Goal: Transaction & Acquisition: Purchase product/service

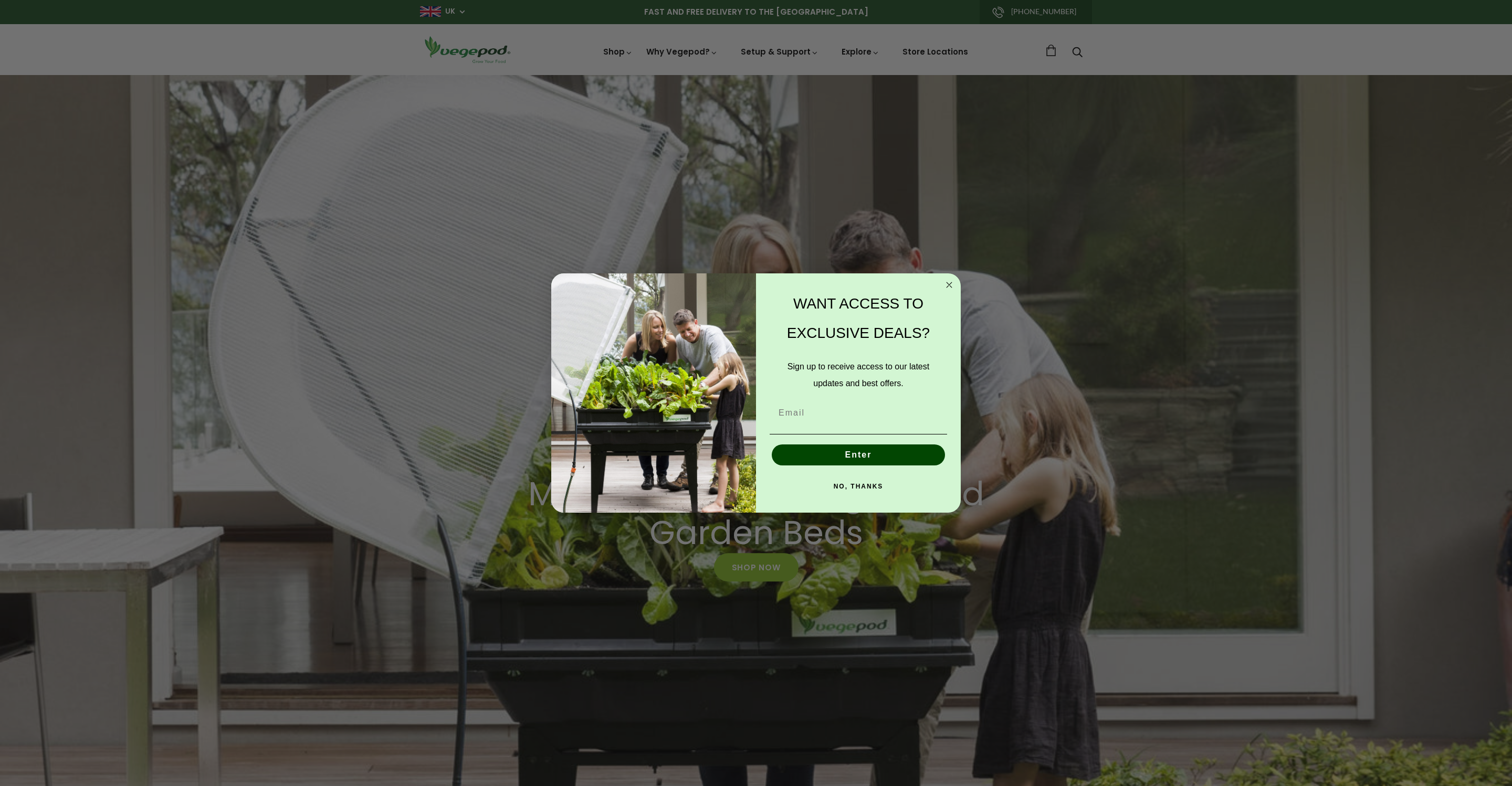
scroll to position [0, 296]
click at [943, 281] on icon "Close dialog" at bounding box center [949, 285] width 13 height 13
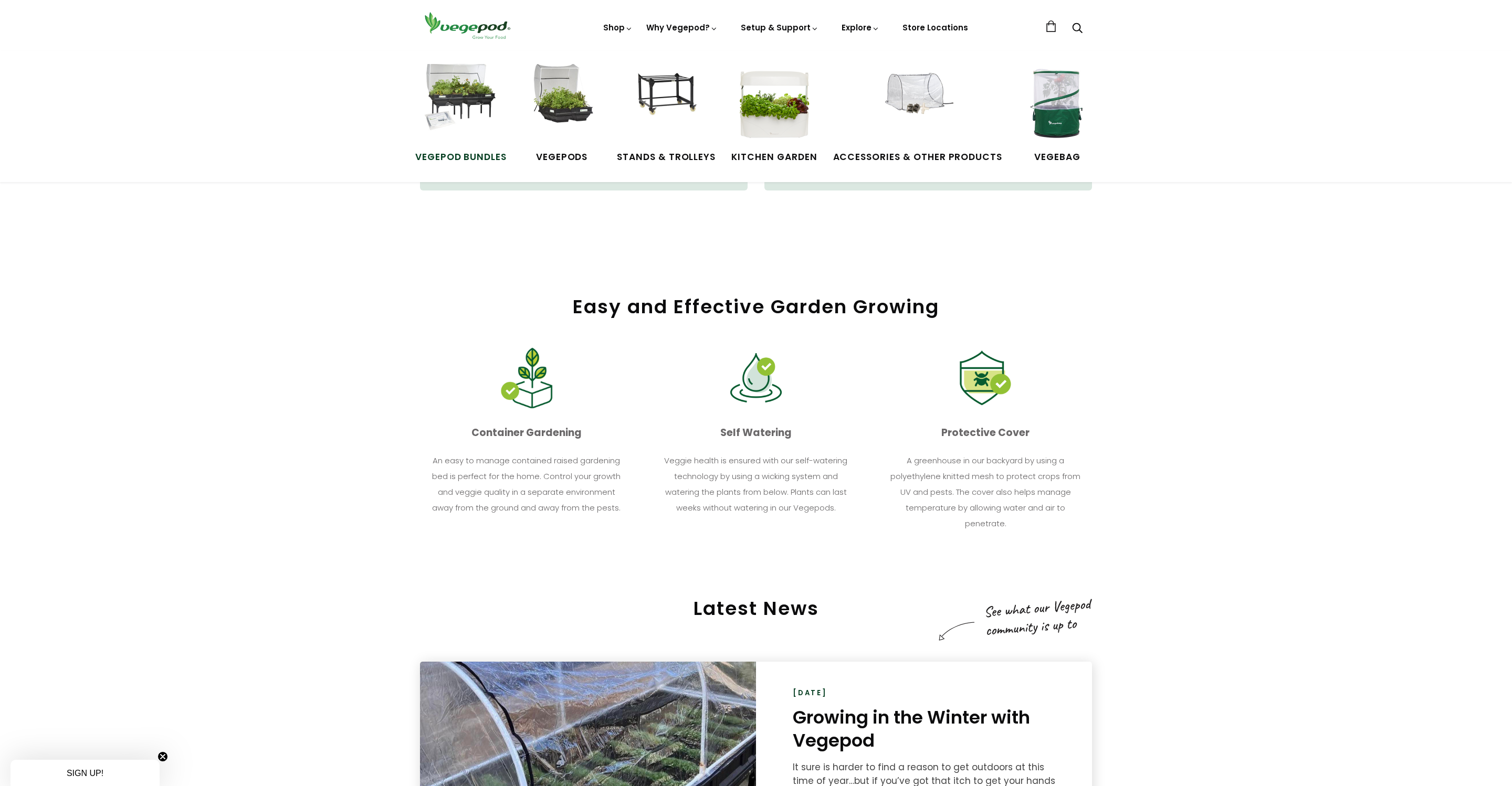
scroll to position [0, 886]
click at [447, 88] on img at bounding box center [460, 103] width 78 height 78
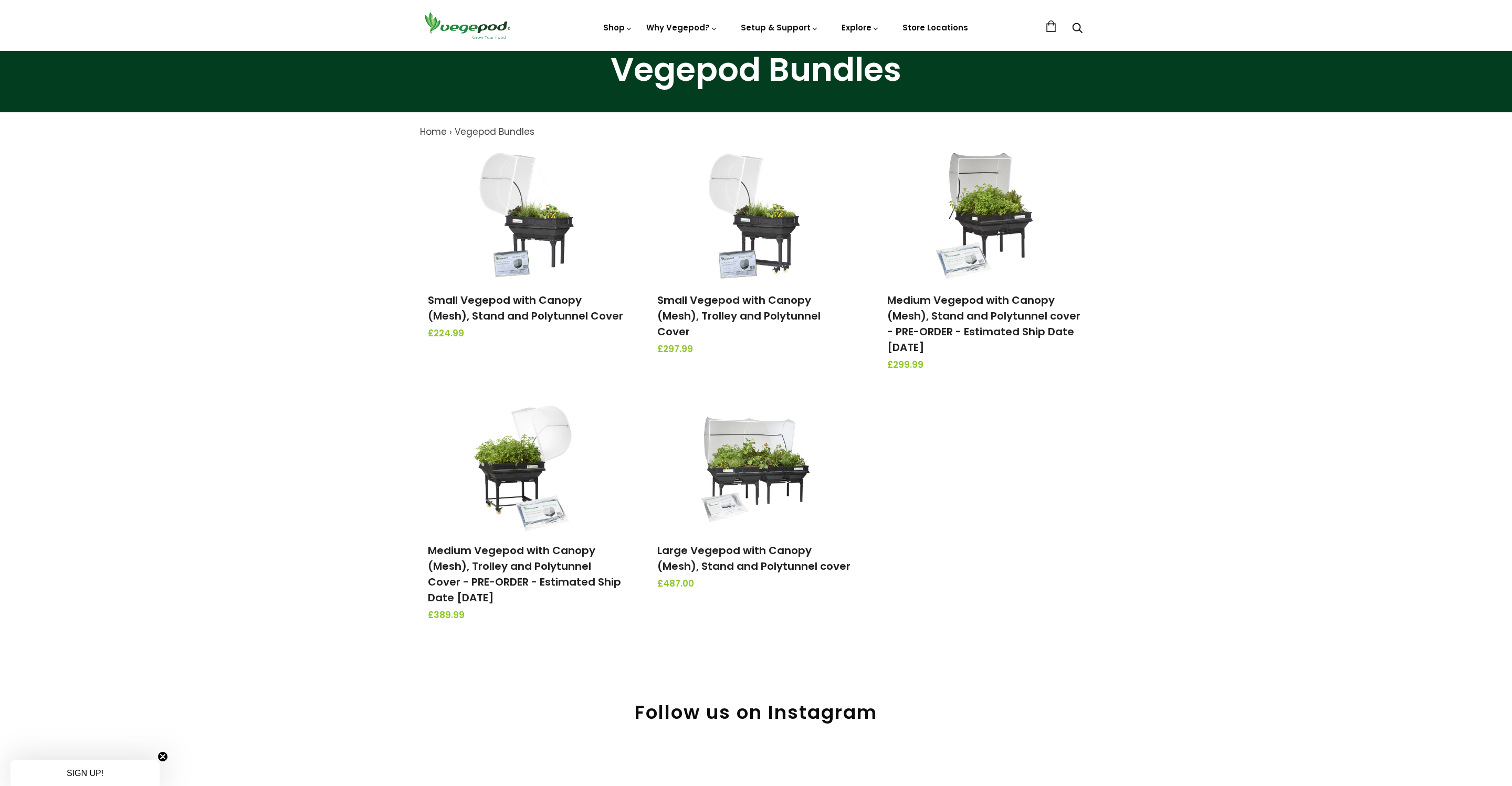
scroll to position [52, 0]
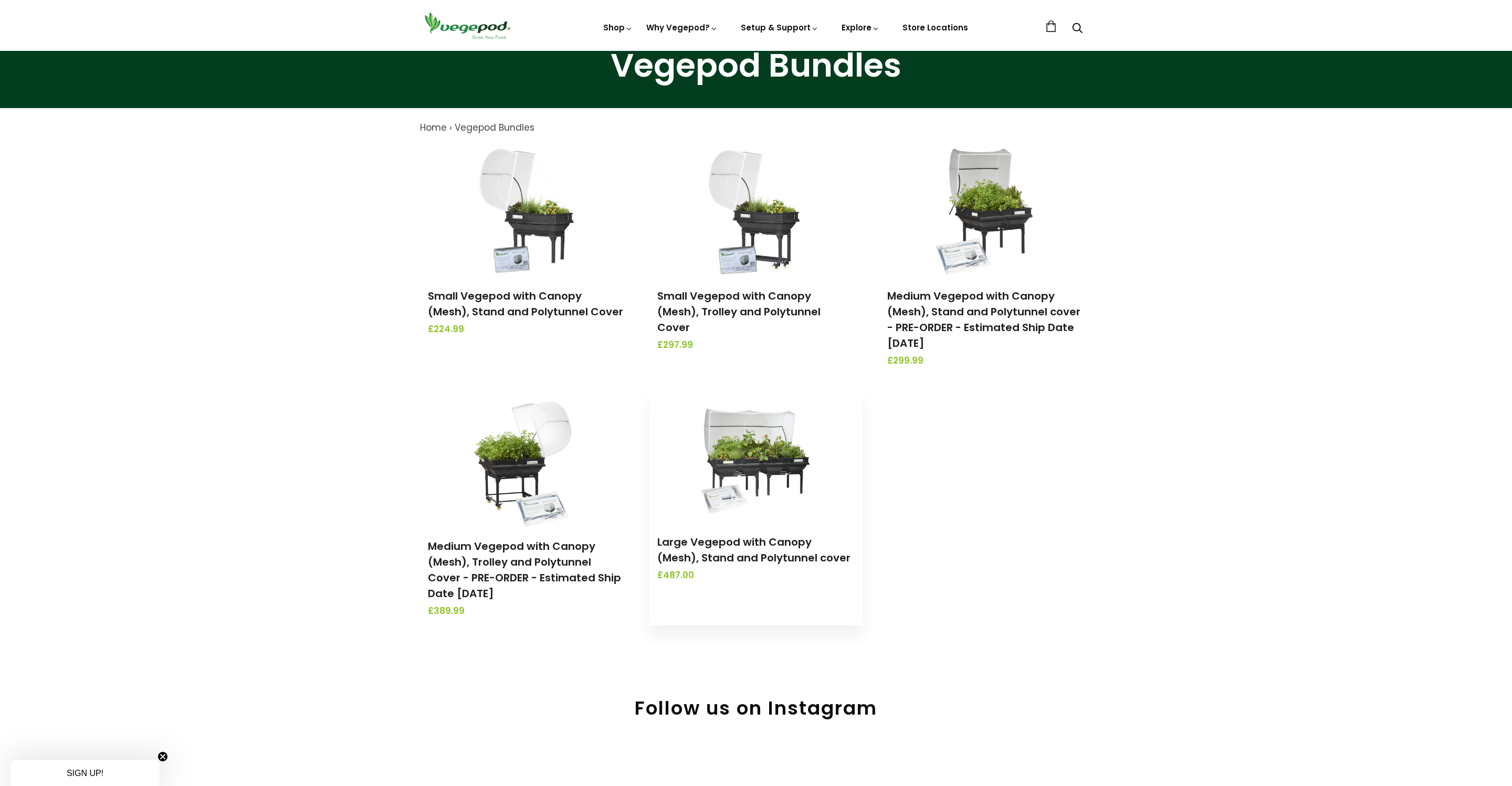
click at [747, 465] on img at bounding box center [756, 457] width 110 height 131
